Goal: Use online tool/utility: Use online tool/utility

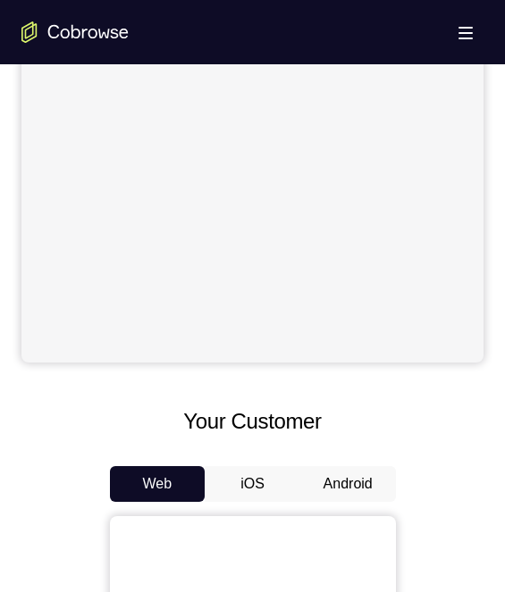
scroll to position [715, 0]
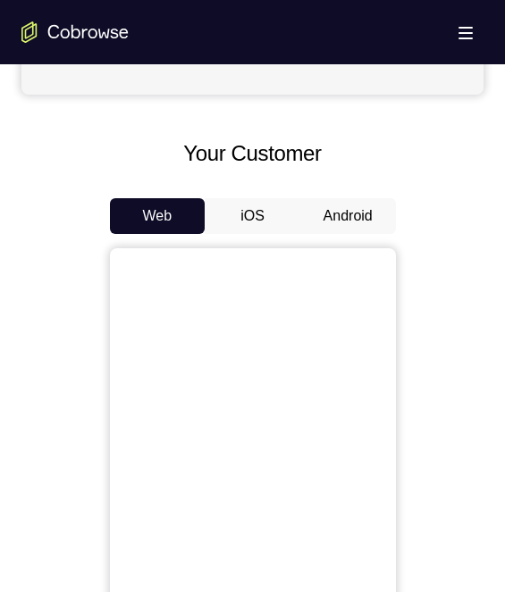
click at [342, 214] on button "Android" at bounding box center [348, 216] width 96 height 36
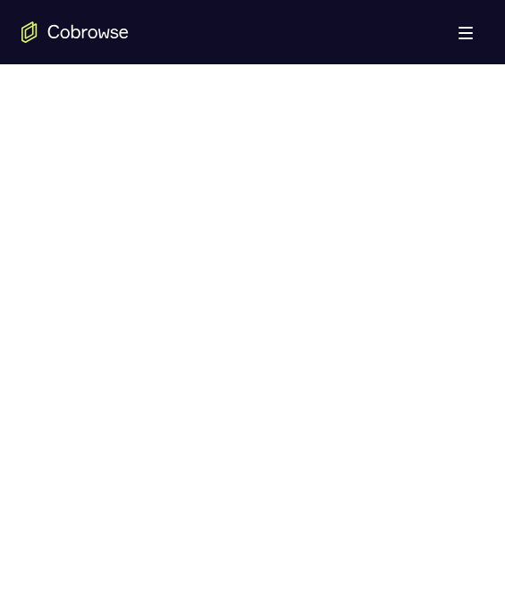
scroll to position [894, 0]
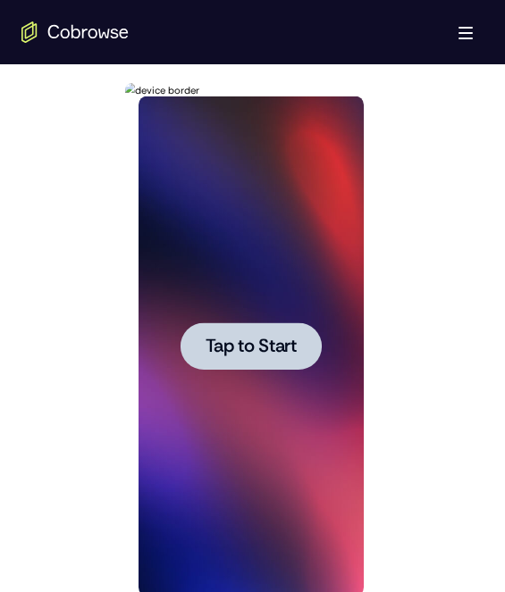
click at [267, 399] on div at bounding box center [251, 347] width 225 height 500
click at [259, 382] on div at bounding box center [251, 347] width 225 height 500
click at [249, 327] on div at bounding box center [251, 347] width 225 height 500
click at [217, 288] on div at bounding box center [251, 347] width 225 height 500
click at [256, 268] on div at bounding box center [251, 347] width 225 height 500
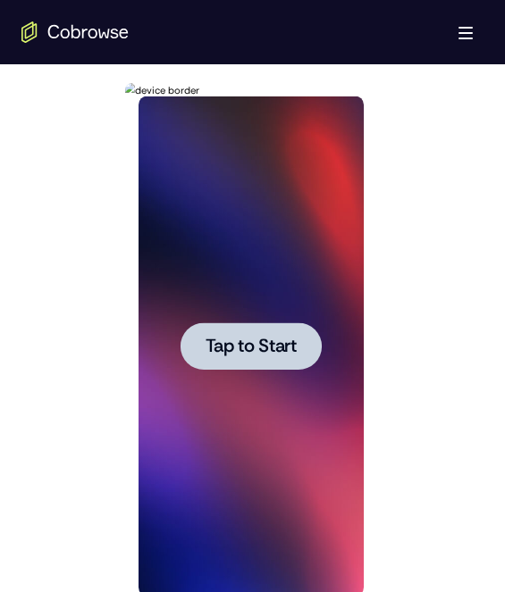
click at [420, 245] on div at bounding box center [252, 345] width 462 height 550
click at [261, 239] on div at bounding box center [251, 347] width 225 height 500
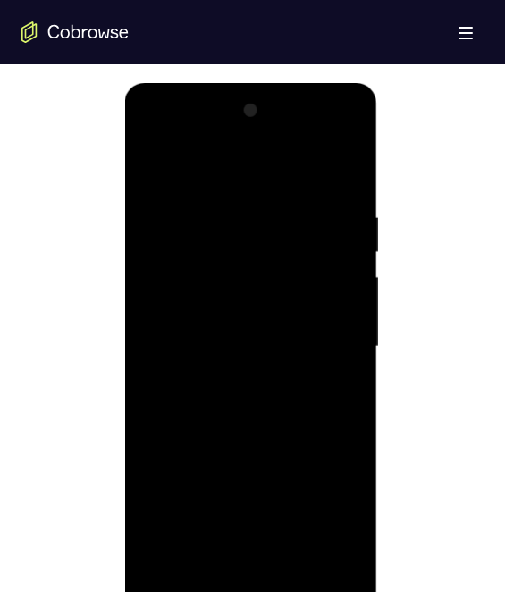
click at [251, 581] on div at bounding box center [251, 347] width 225 height 500
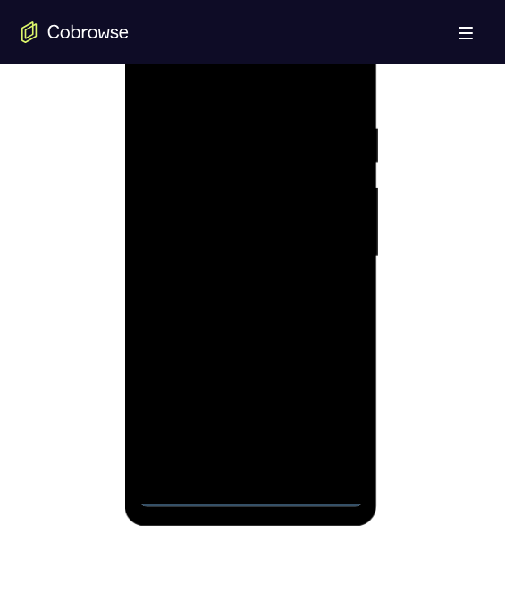
click at [340, 407] on div at bounding box center [251, 257] width 225 height 500
click at [229, 90] on div at bounding box center [251, 257] width 225 height 500
click at [329, 267] on div at bounding box center [251, 257] width 225 height 500
click at [232, 286] on div at bounding box center [251, 257] width 225 height 500
click at [251, 239] on div at bounding box center [251, 257] width 225 height 500
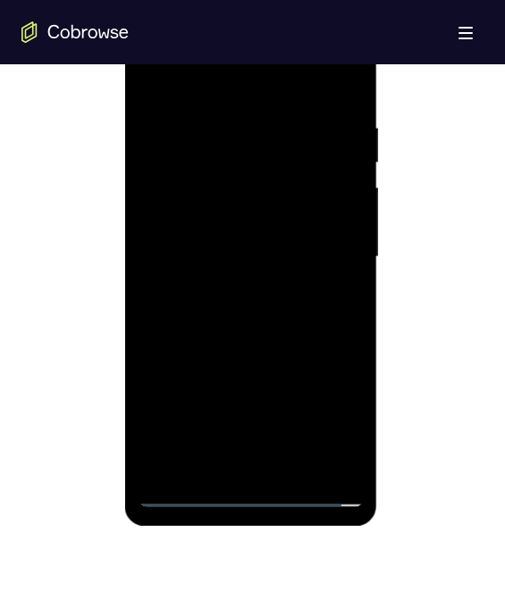
drag, startPoint x: 257, startPoint y: 217, endPoint x: 247, endPoint y: 199, distance: 20.8
click at [258, 218] on div at bounding box center [251, 257] width 225 height 500
click at [266, 257] on div at bounding box center [251, 257] width 225 height 500
click at [274, 311] on div at bounding box center [251, 257] width 225 height 500
click at [254, 311] on div at bounding box center [251, 257] width 225 height 500
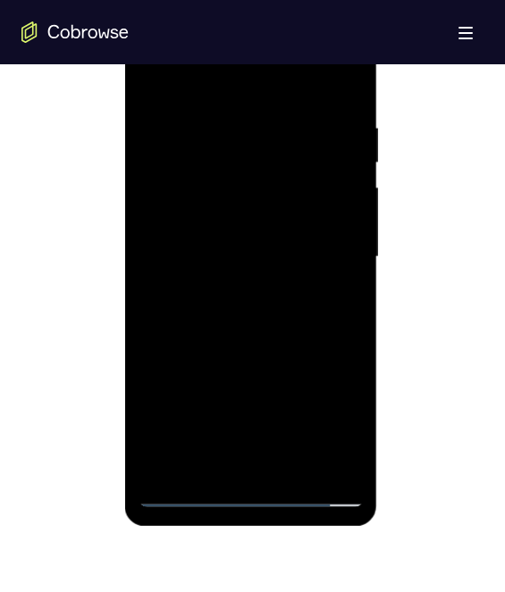
drag, startPoint x: 252, startPoint y: 320, endPoint x: 211, endPoint y: 116, distance: 207.8
click at [252, 320] on div at bounding box center [251, 257] width 225 height 500
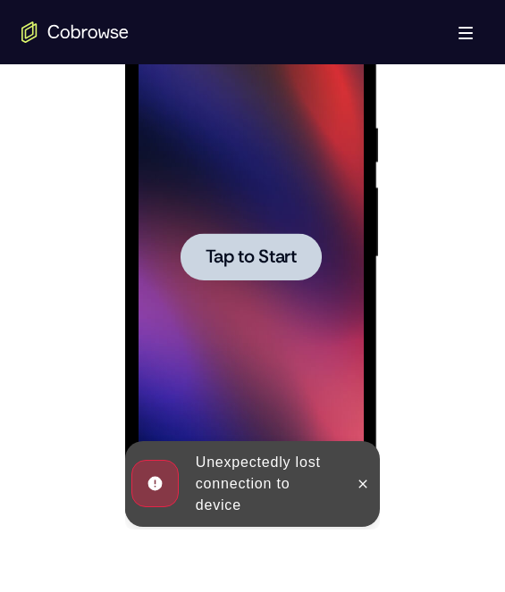
click at [213, 299] on div at bounding box center [251, 257] width 225 height 500
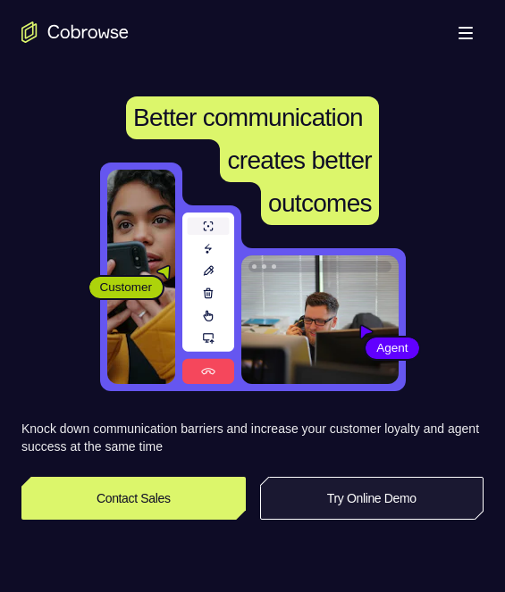
click at [396, 504] on link "Try Online Demo" at bounding box center [372, 498] width 224 height 43
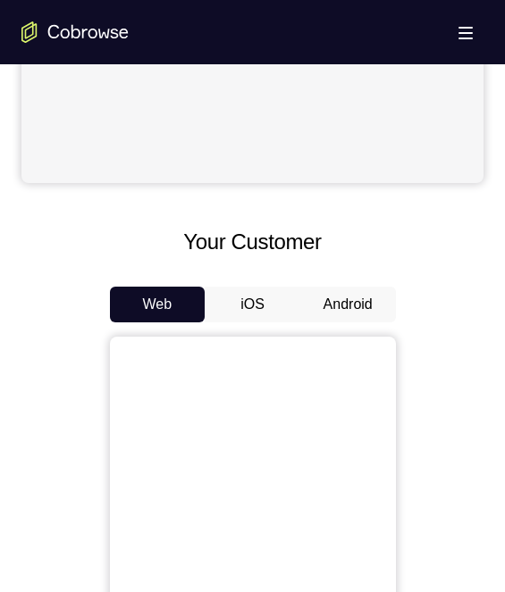
scroll to position [804, 0]
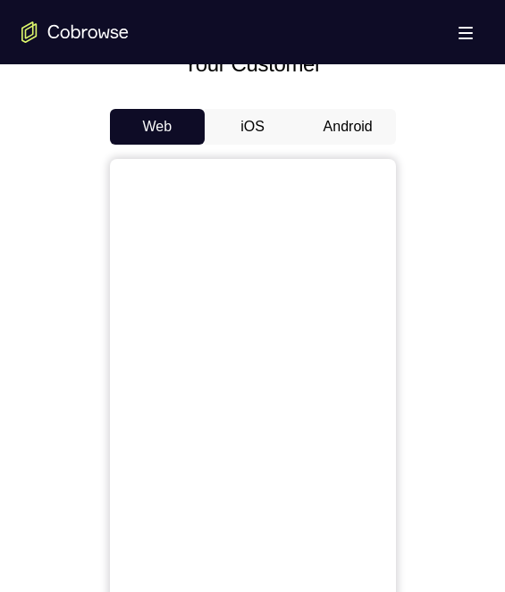
click at [341, 137] on button "Android" at bounding box center [348, 127] width 96 height 36
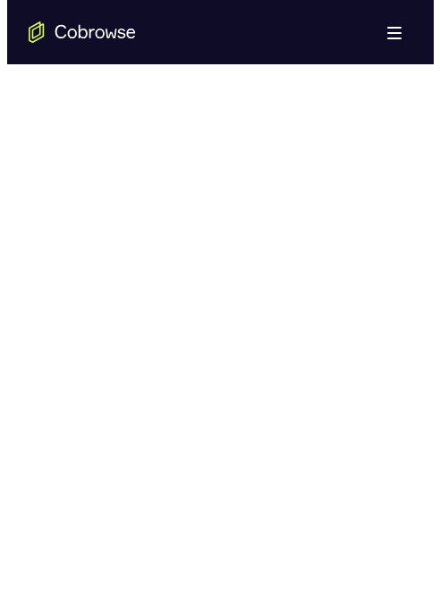
scroll to position [0, 0]
